Goal: Navigation & Orientation: Find specific page/section

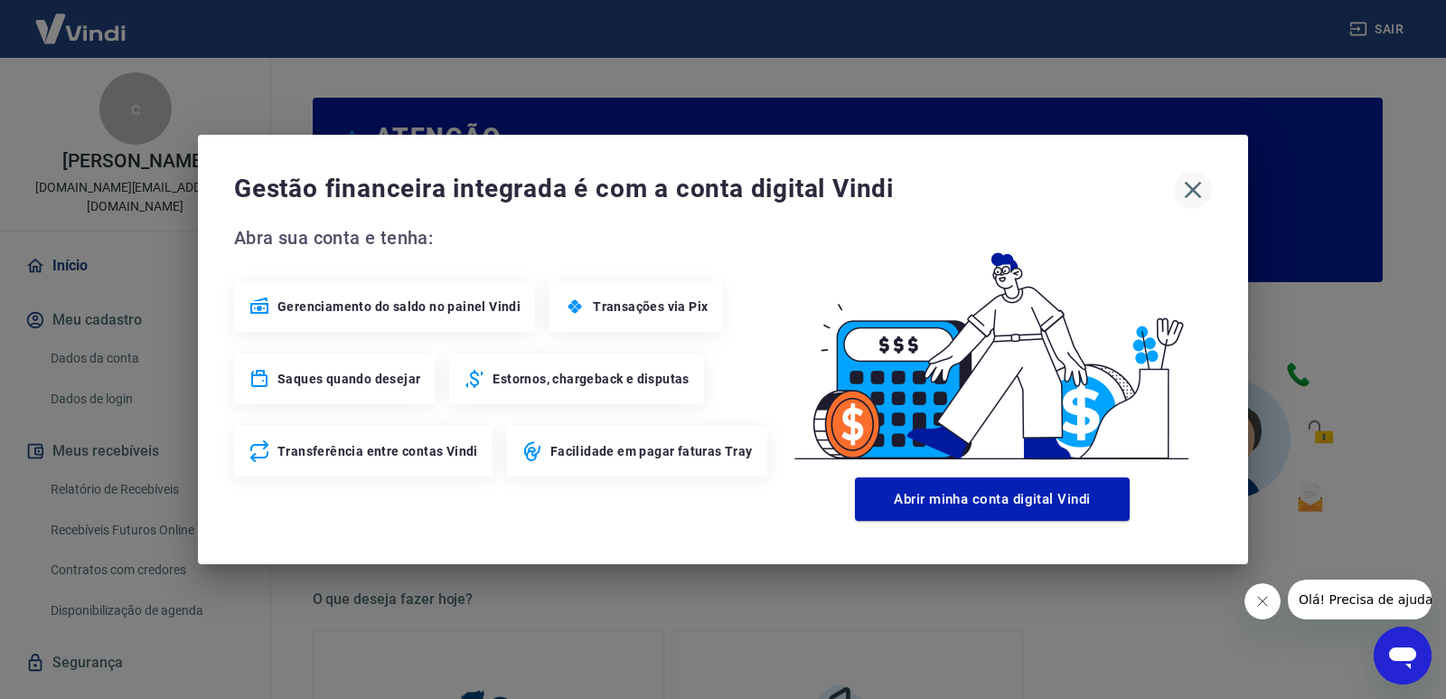
click at [1192, 192] on icon "button" at bounding box center [1193, 190] width 17 height 17
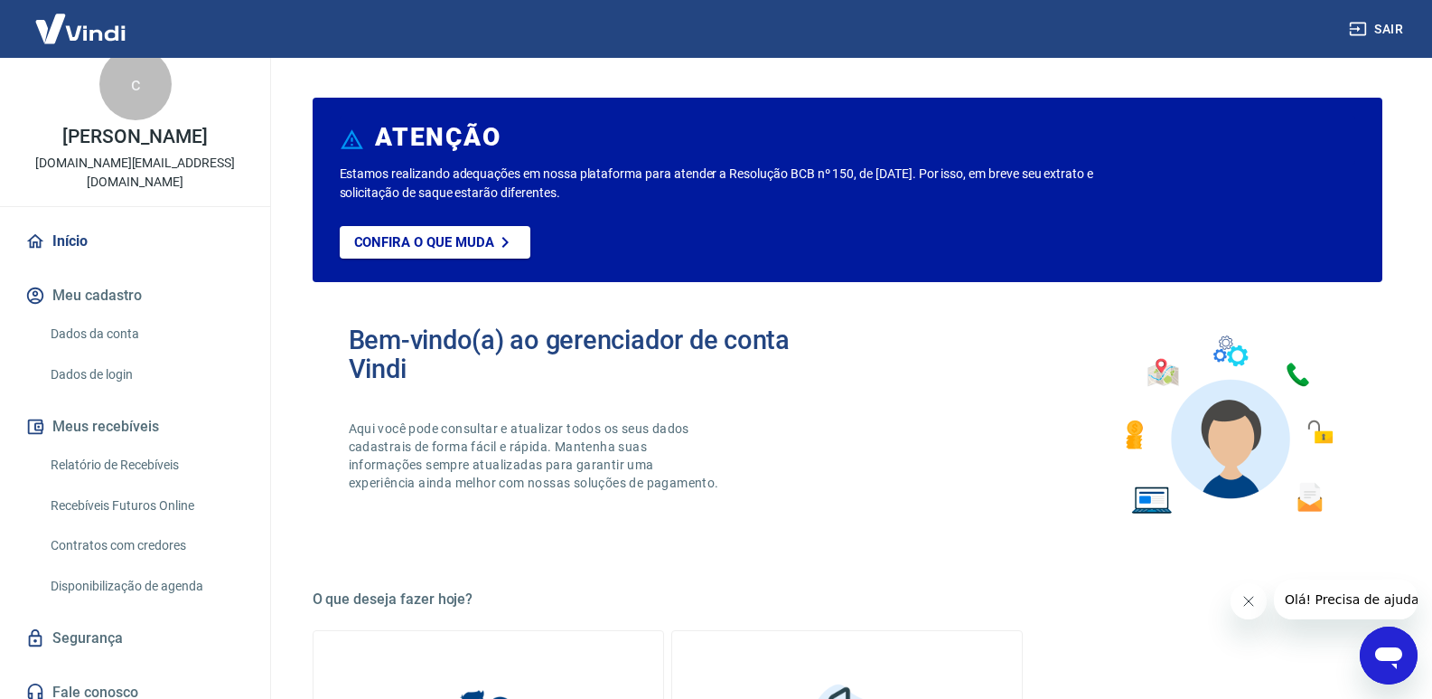
scroll to position [38, 0]
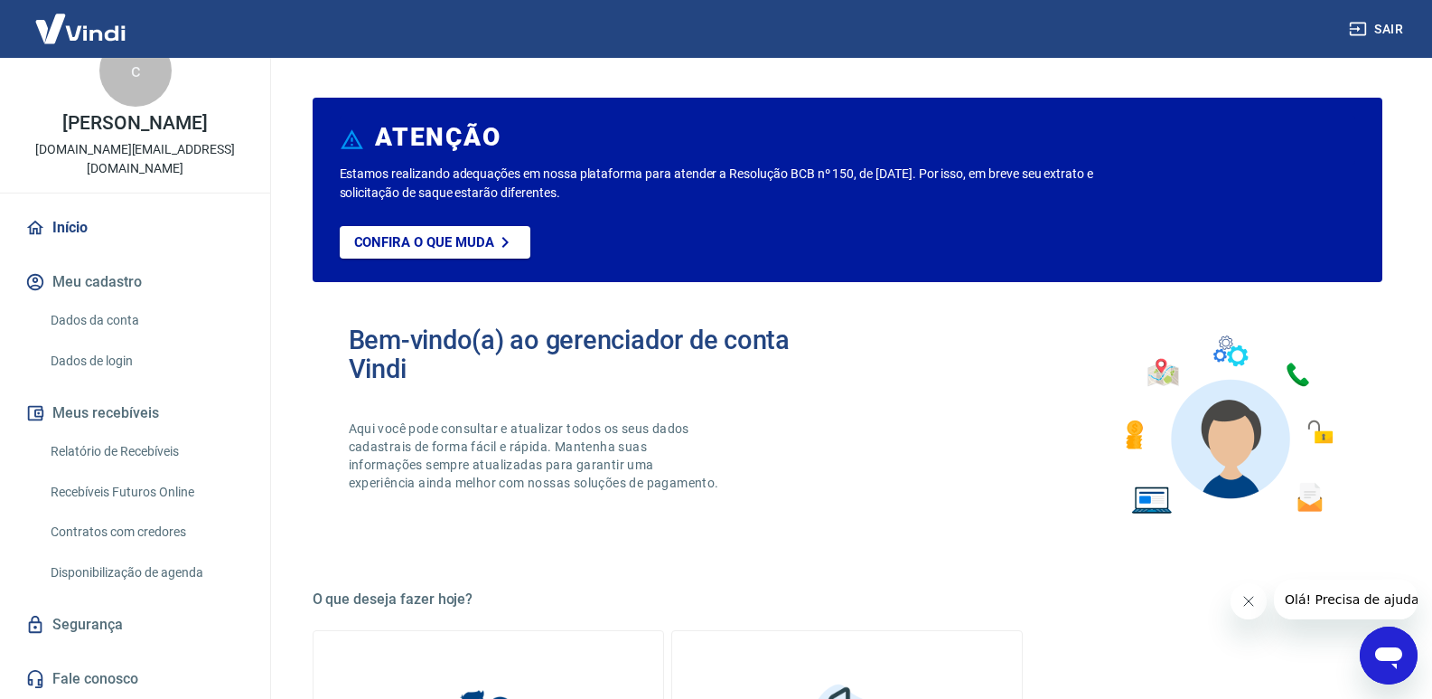
click at [69, 226] on link "Início" at bounding box center [135, 228] width 227 height 40
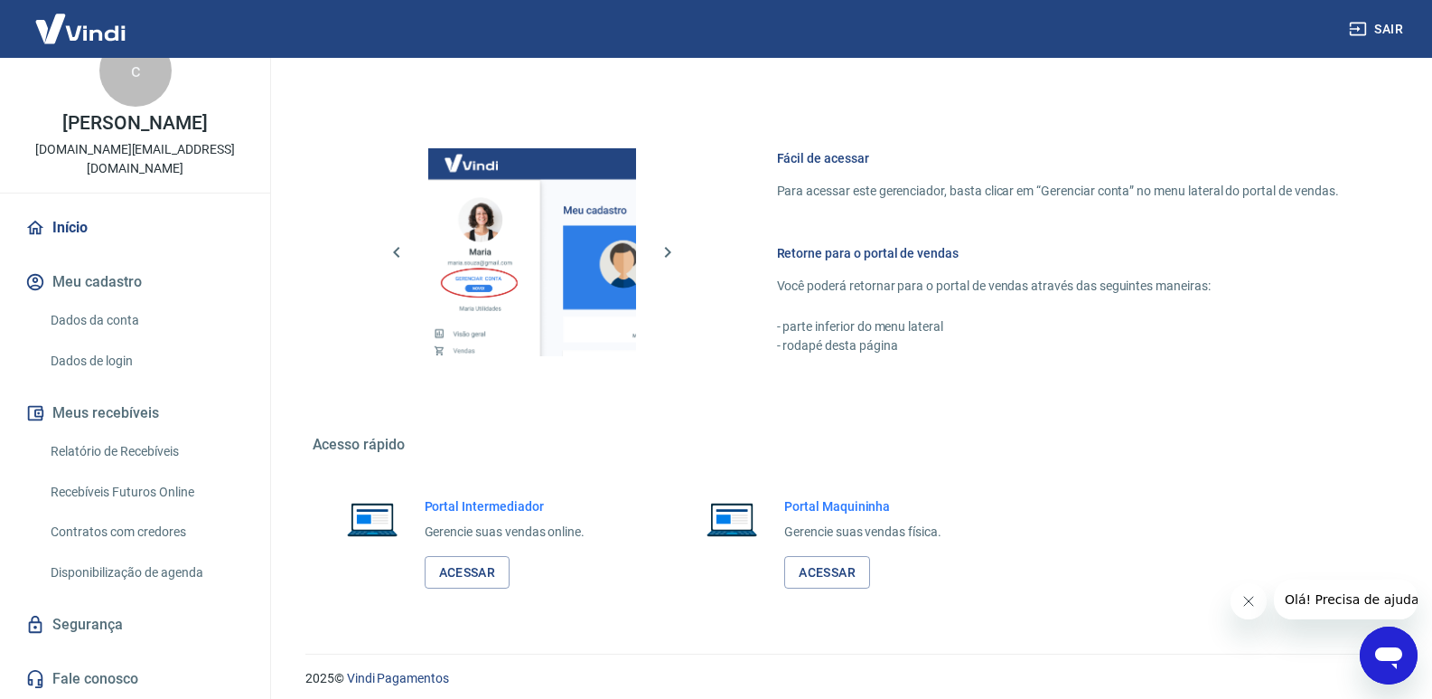
scroll to position [897, 0]
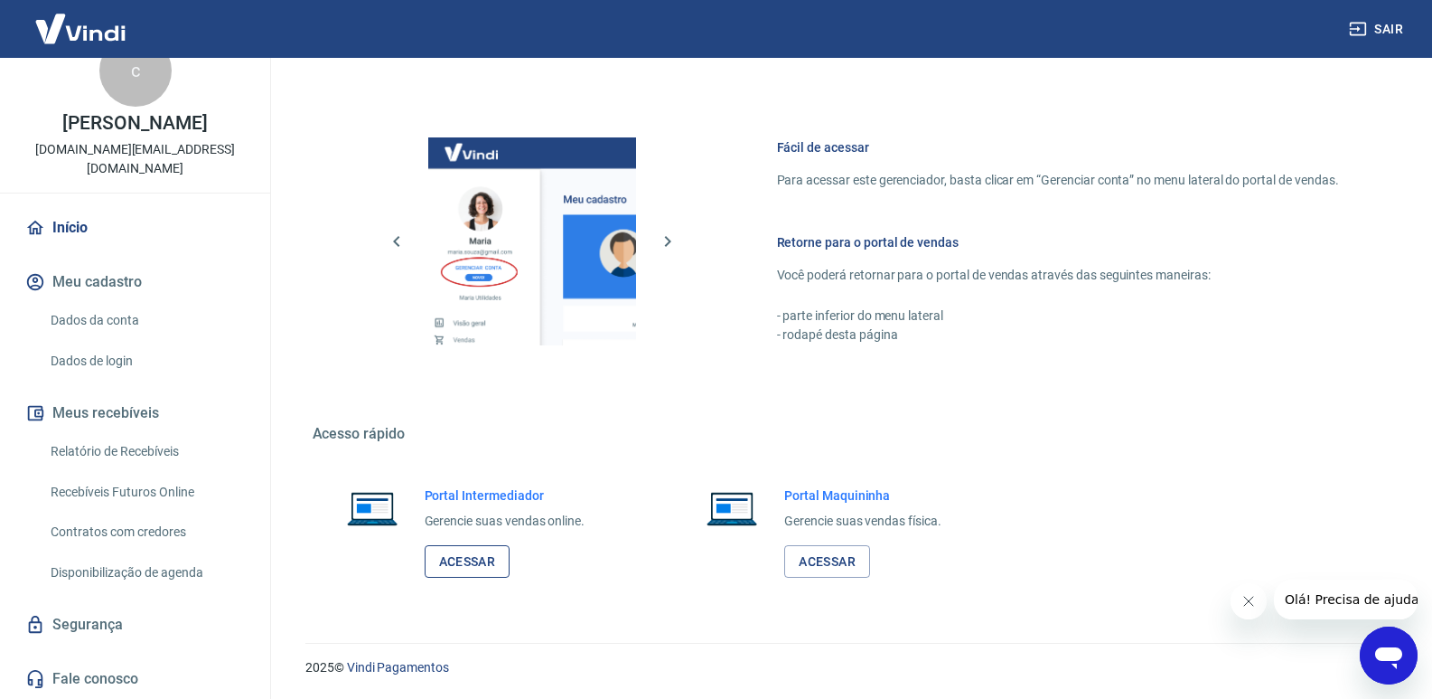
click at [472, 556] on link "Acessar" at bounding box center [468, 561] width 86 height 33
click at [61, 224] on link "Início" at bounding box center [135, 228] width 227 height 40
click at [488, 550] on link "Acessar" at bounding box center [468, 561] width 86 height 33
click at [71, 244] on link "Início" at bounding box center [135, 228] width 227 height 40
